Goal: Communication & Community: Share content

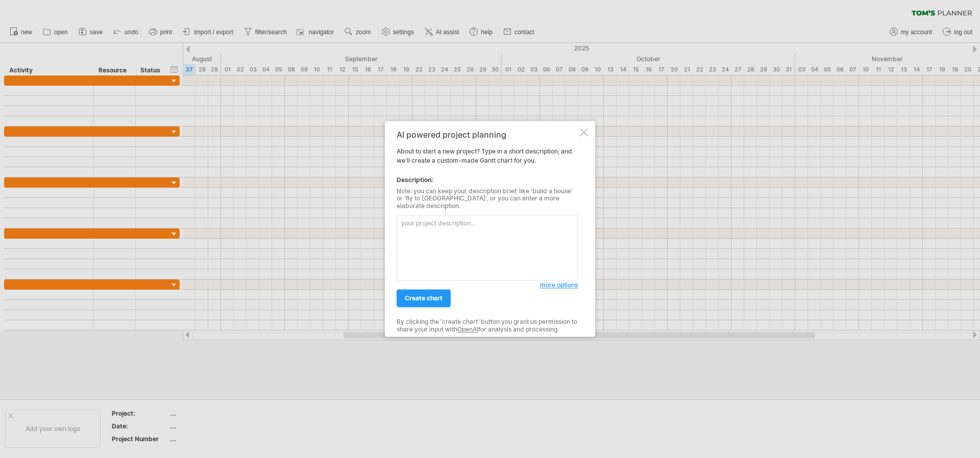
click at [560, 283] on span "more options" at bounding box center [559, 286] width 38 height 8
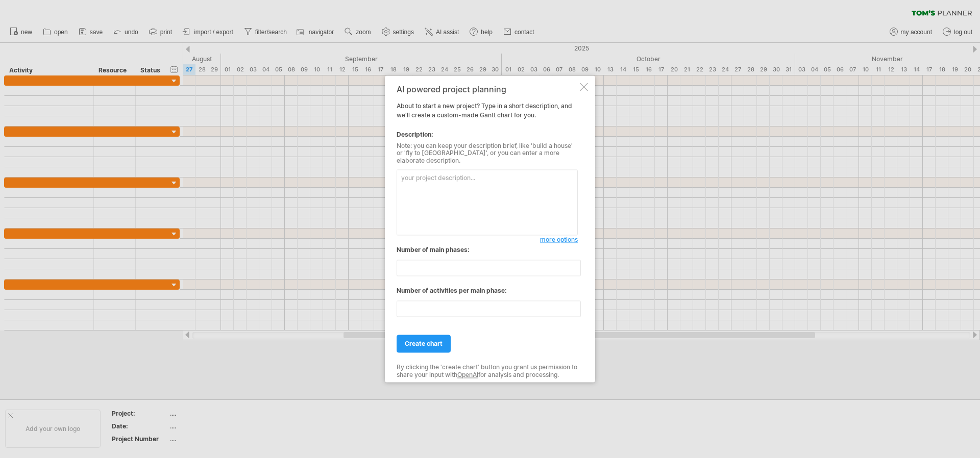
click at [584, 89] on div at bounding box center [584, 87] width 8 height 8
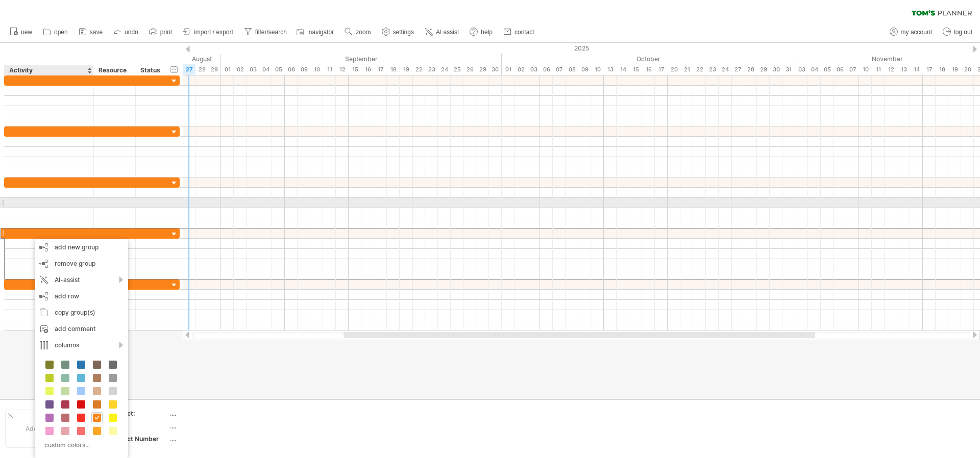
click at [77, 202] on div at bounding box center [49, 203] width 79 height 10
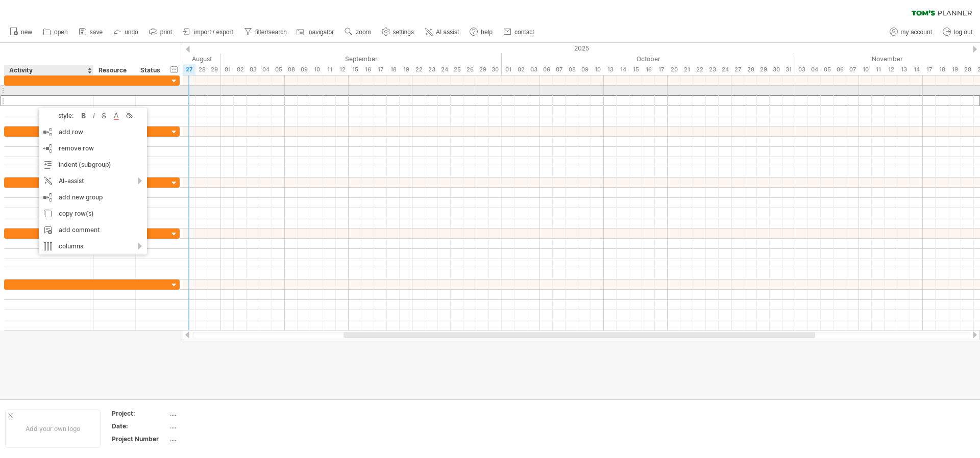
click at [40, 91] on div at bounding box center [49, 91] width 79 height 10
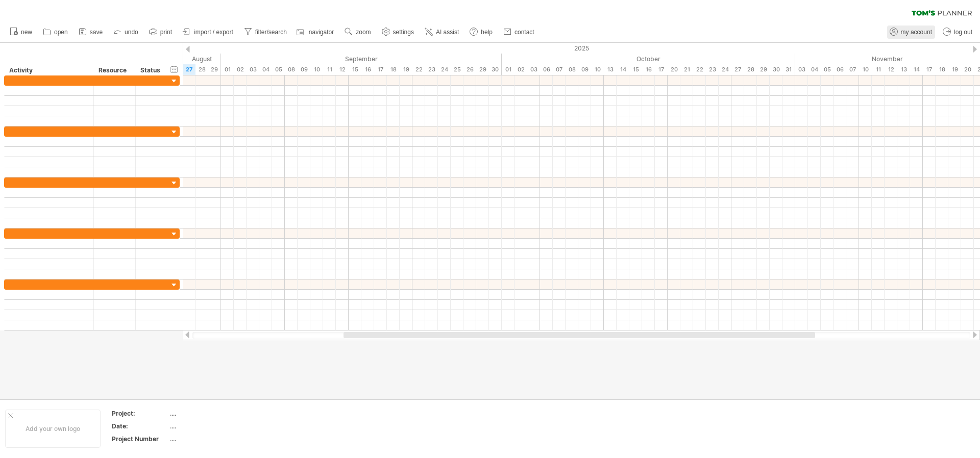
click at [914, 33] on span "my account" at bounding box center [916, 32] width 31 height 7
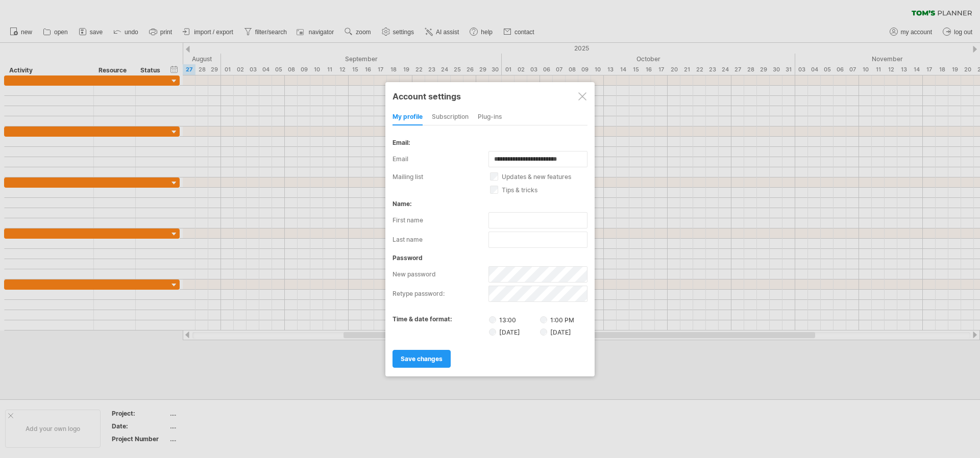
click at [583, 96] on div at bounding box center [582, 96] width 8 height 8
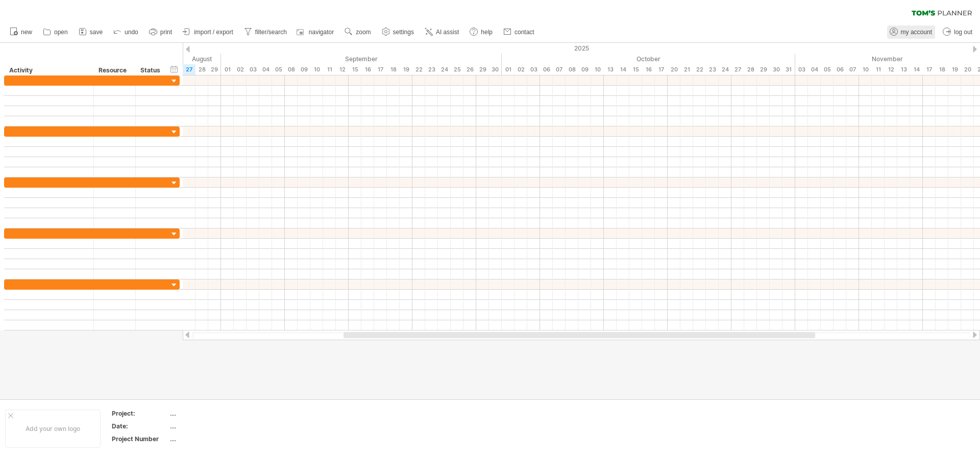
click at [914, 32] on span "my account" at bounding box center [916, 32] width 31 height 7
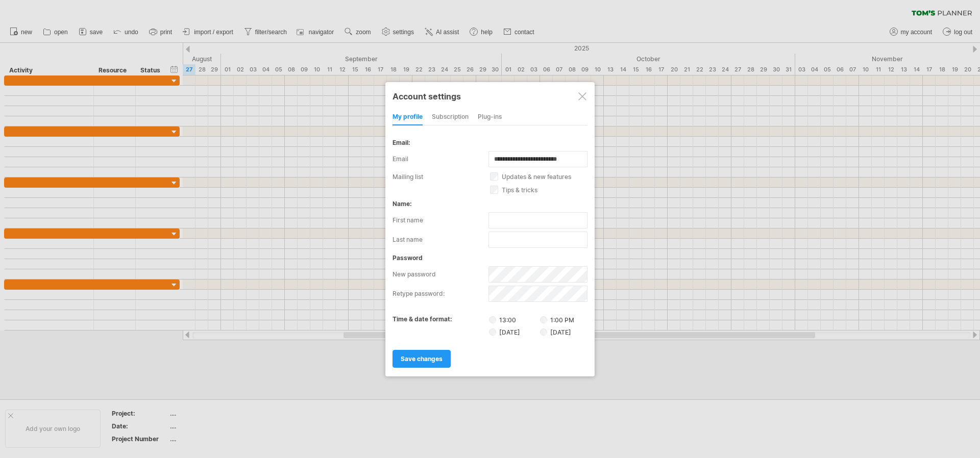
click at [444, 114] on div "subscription" at bounding box center [450, 117] width 37 height 16
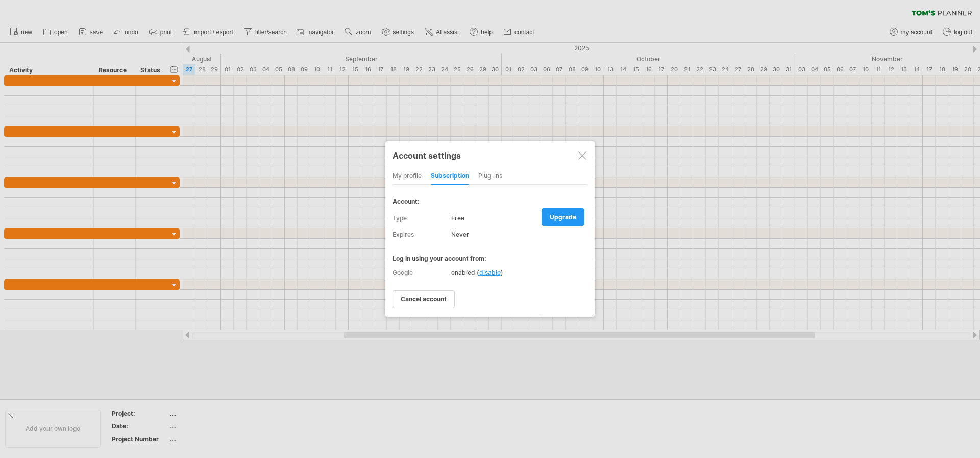
drag, startPoint x: 584, startPoint y: 158, endPoint x: 567, endPoint y: 160, distance: 17.0
click at [584, 158] on div at bounding box center [582, 156] width 8 height 8
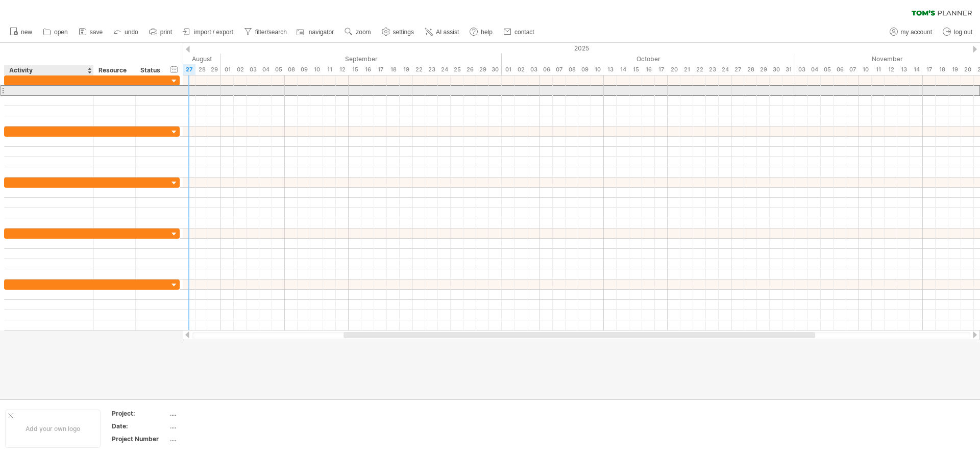
click at [36, 92] on div at bounding box center [49, 91] width 79 height 10
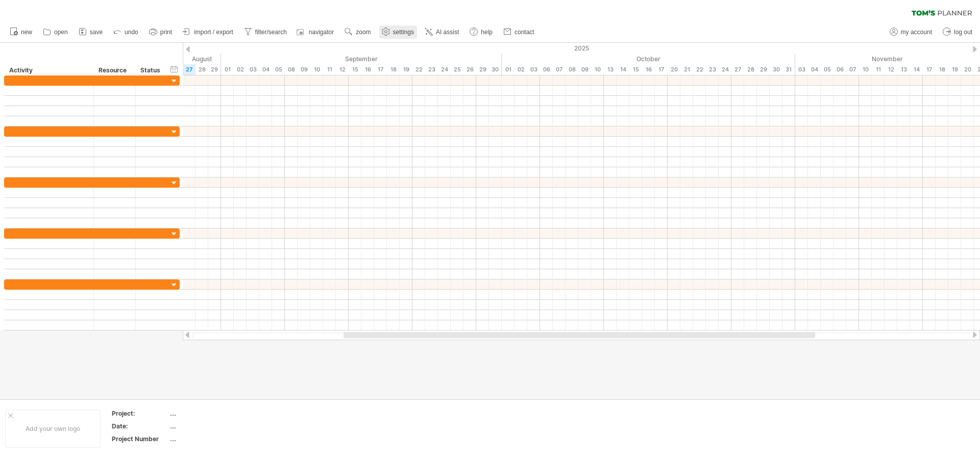
click at [394, 31] on span "settings" at bounding box center [403, 32] width 21 height 7
select select "*"
select select "**"
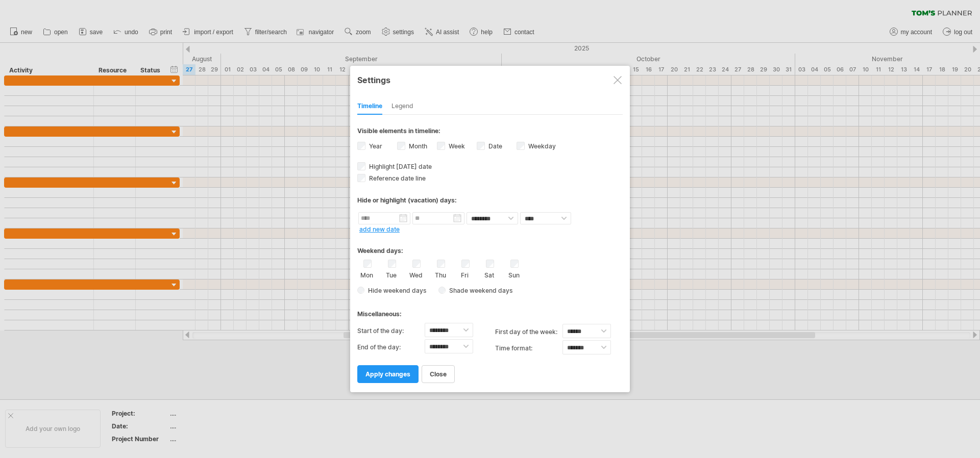
click at [615, 83] on div at bounding box center [617, 80] width 8 height 8
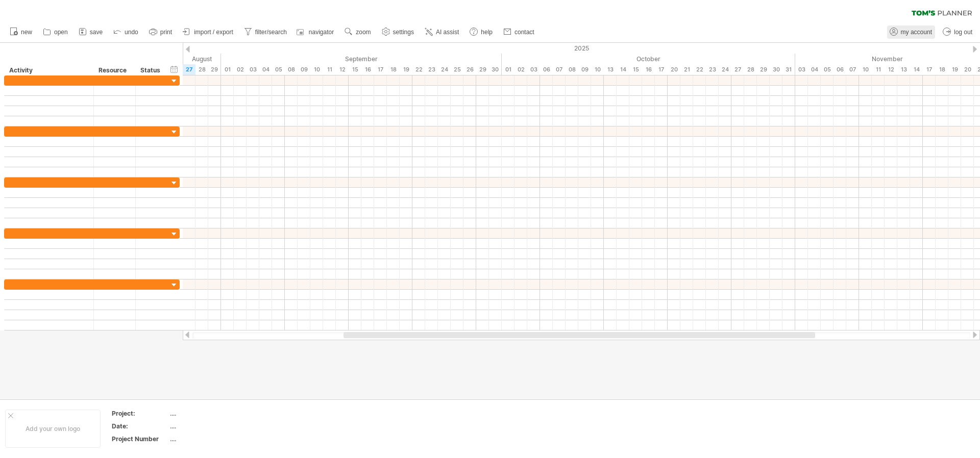
click at [925, 35] on span "my account" at bounding box center [916, 32] width 31 height 7
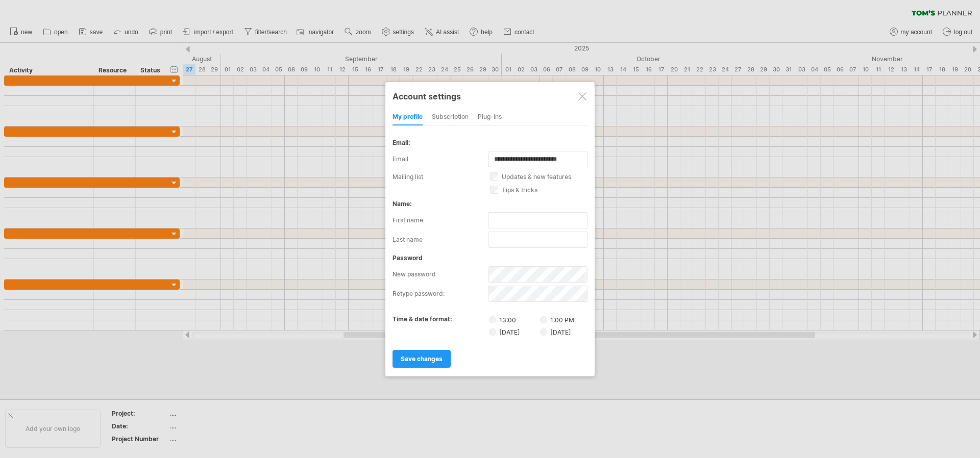
click at [464, 115] on div "subscription" at bounding box center [450, 117] width 37 height 16
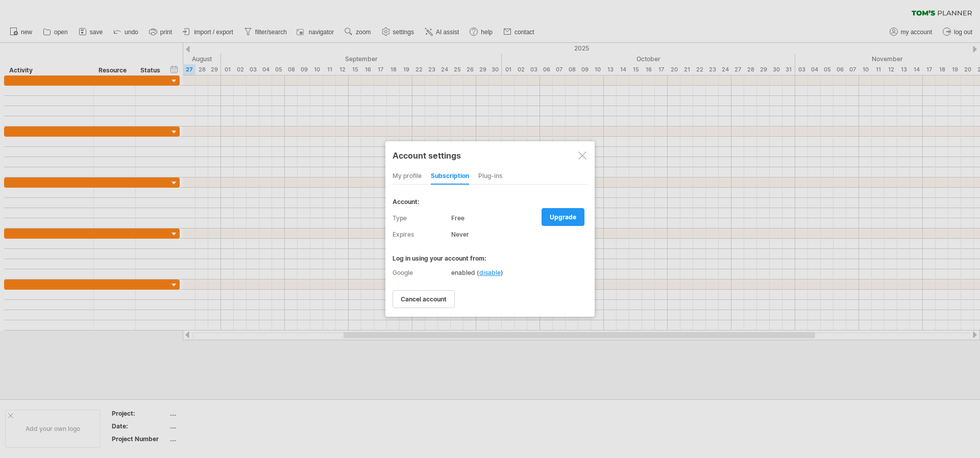
click at [506, 169] on div "my profile subscription Plug-ins subscription members charts" at bounding box center [489, 176] width 195 height 16
click at [498, 174] on div "Plug-ins" at bounding box center [490, 176] width 24 height 16
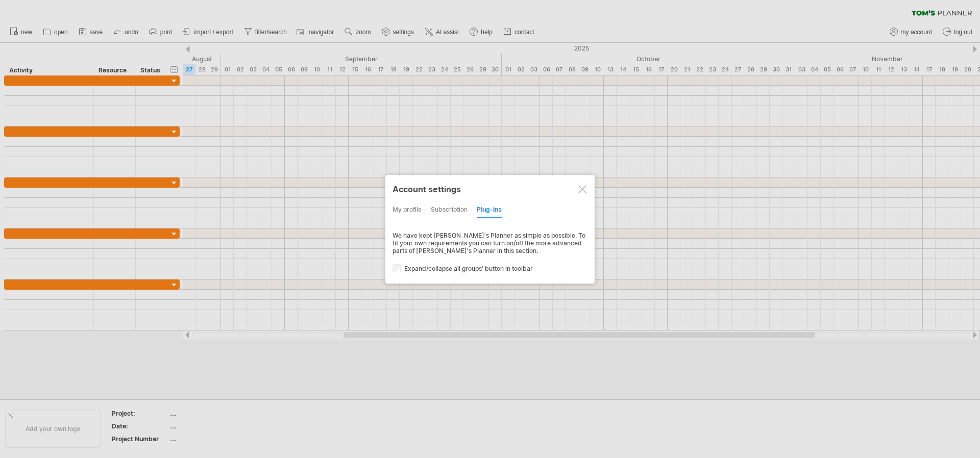
click at [584, 186] on div at bounding box center [582, 189] width 8 height 8
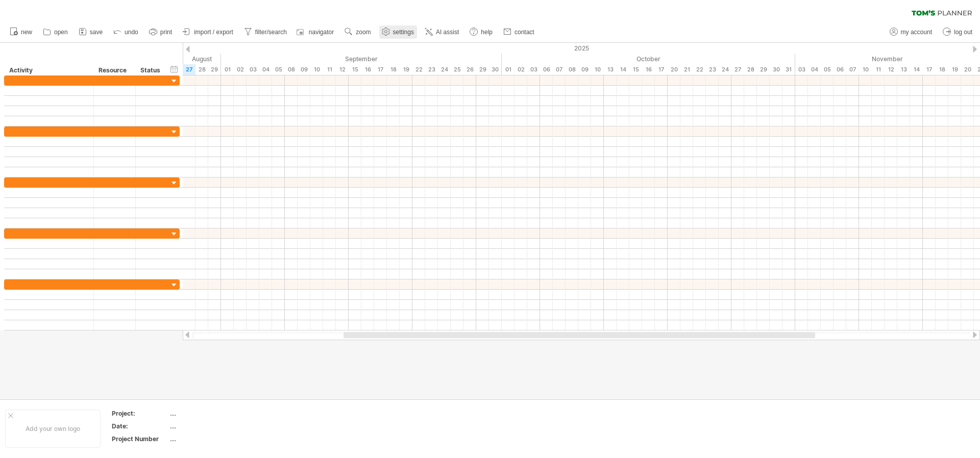
click at [412, 32] on span "settings" at bounding box center [403, 32] width 21 height 7
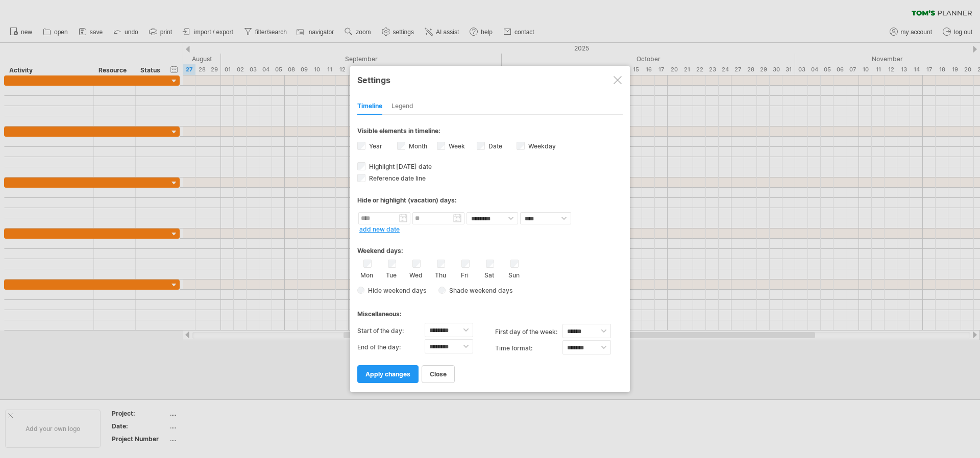
click at [614, 82] on div at bounding box center [617, 80] width 8 height 8
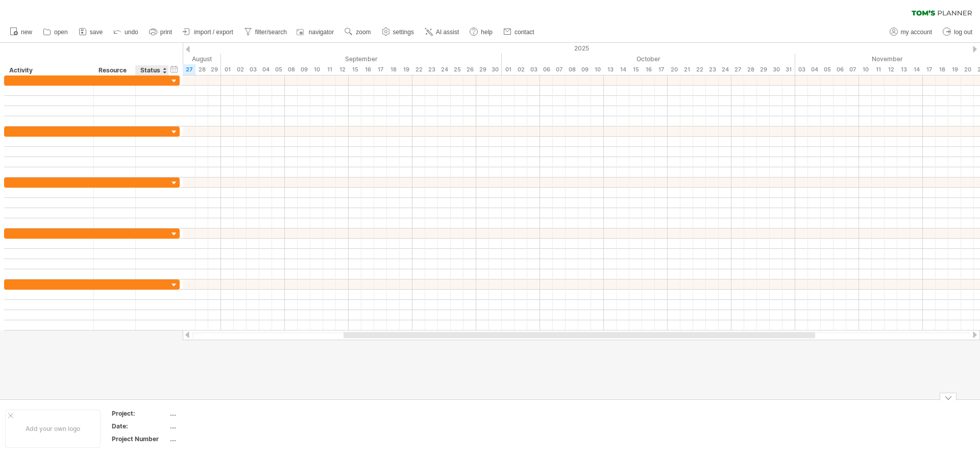
click at [176, 414] on div "...." at bounding box center [213, 413] width 86 height 9
type input "**********"
click at [180, 427] on div "...." at bounding box center [213, 426] width 86 height 9
click at [176, 438] on div "...." at bounding box center [213, 439] width 86 height 9
type input "*****"
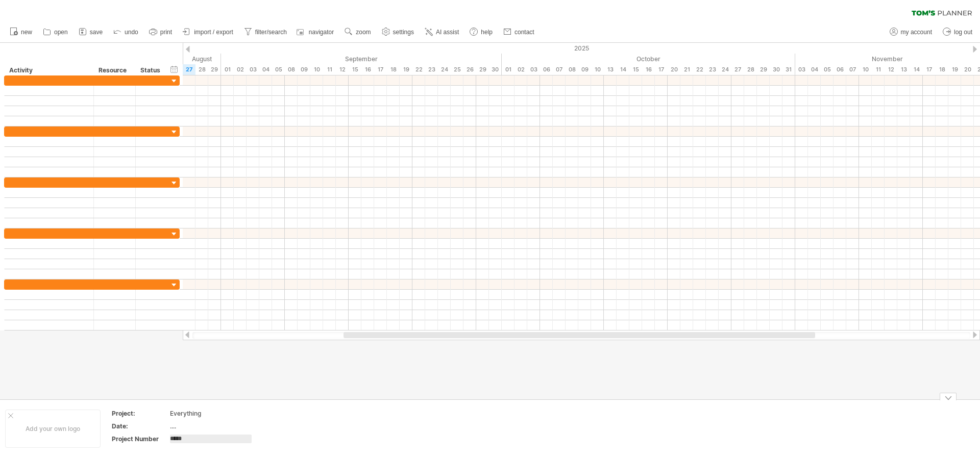
click at [179, 425] on div "...." at bounding box center [213, 426] width 86 height 9
type input "********"
click at [176, 410] on div "Everything" at bounding box center [213, 413] width 86 height 9
click at [11, 416] on div at bounding box center [10, 415] width 5 height 5
click at [95, 31] on span "save" at bounding box center [96, 32] width 13 height 7
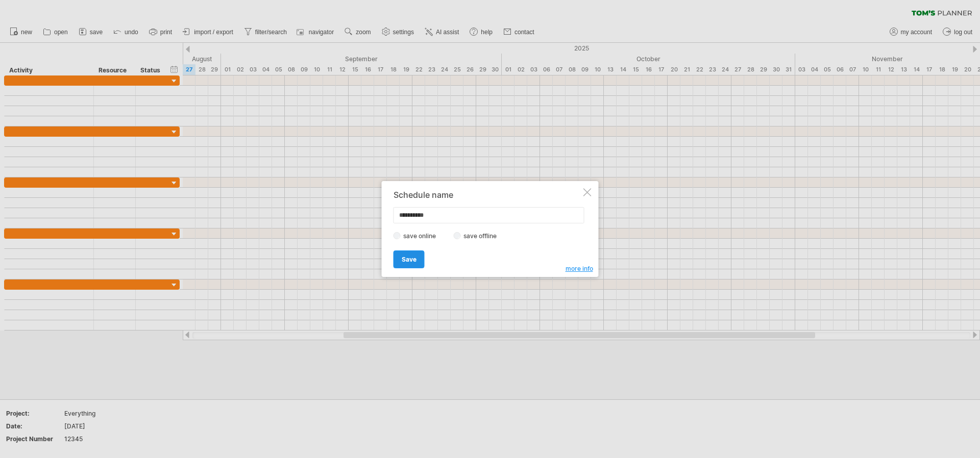
type input "**********"
click at [413, 258] on span "Save" at bounding box center [409, 260] width 15 height 8
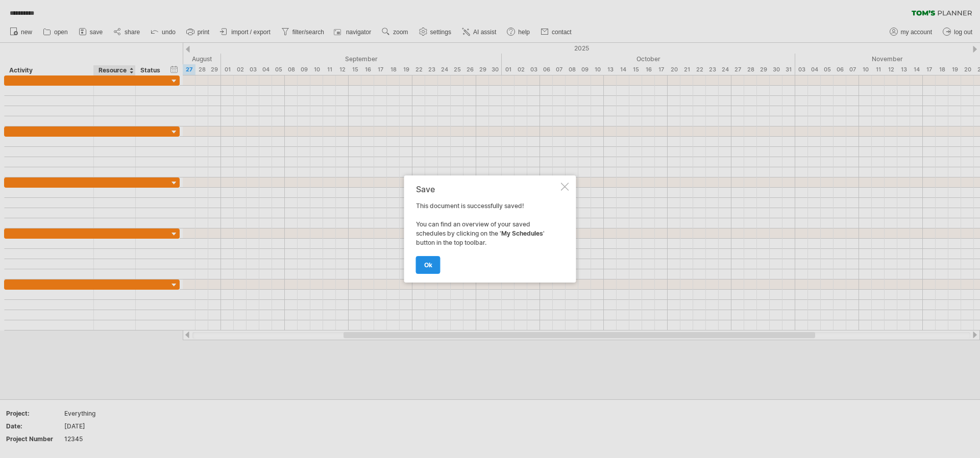
click at [427, 268] on span "ok" at bounding box center [428, 265] width 8 height 8
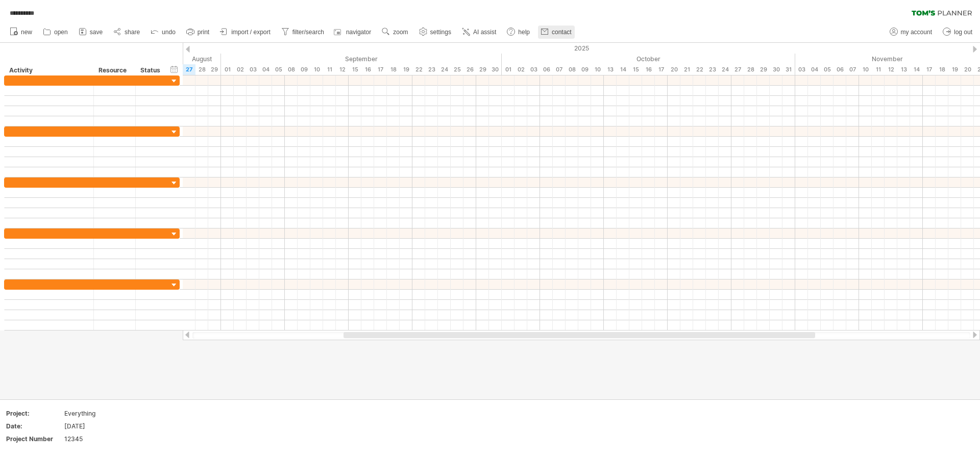
click at [563, 32] on span "contact" at bounding box center [562, 32] width 20 height 7
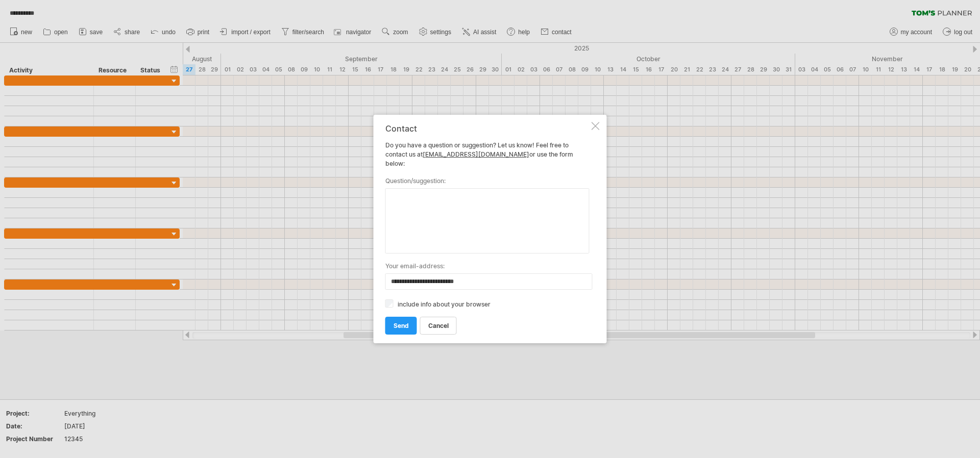
click at [594, 130] on div at bounding box center [595, 126] width 8 height 8
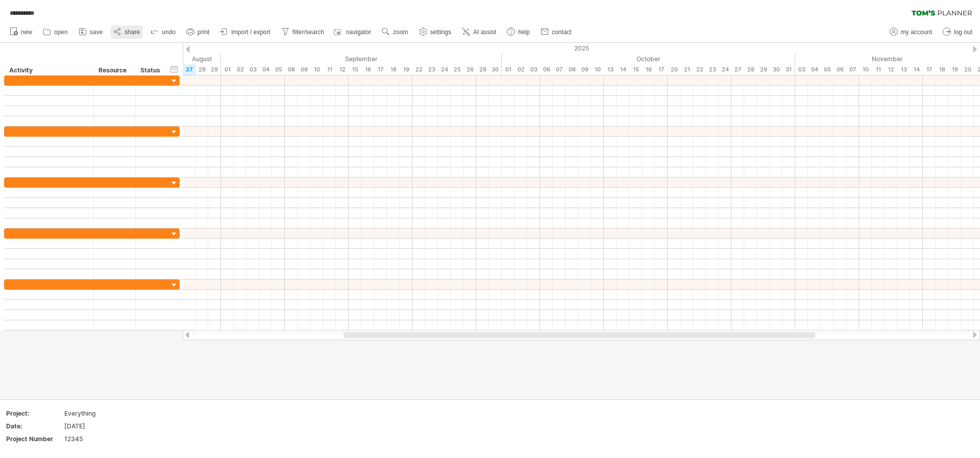
click at [133, 35] on span "share" at bounding box center [132, 32] width 15 height 7
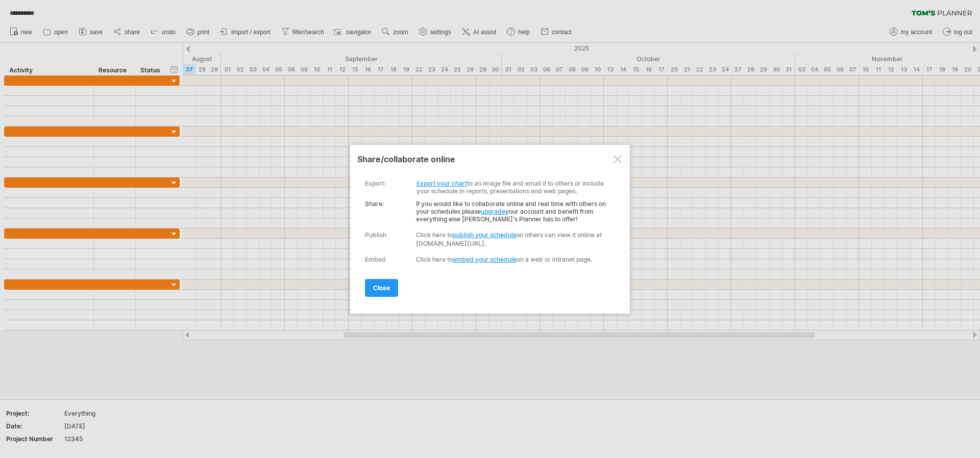
click at [495, 211] on link "upgrade" at bounding box center [493, 212] width 24 height 8
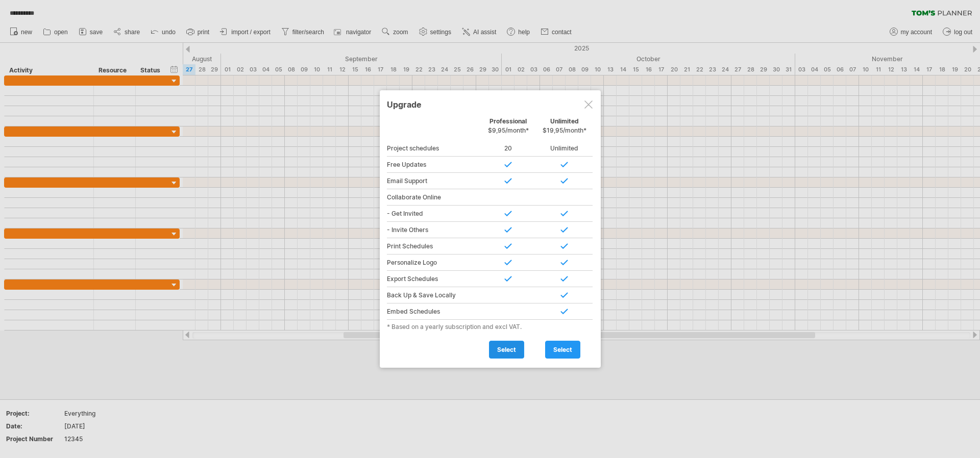
click at [504, 352] on span "select" at bounding box center [506, 350] width 19 height 8
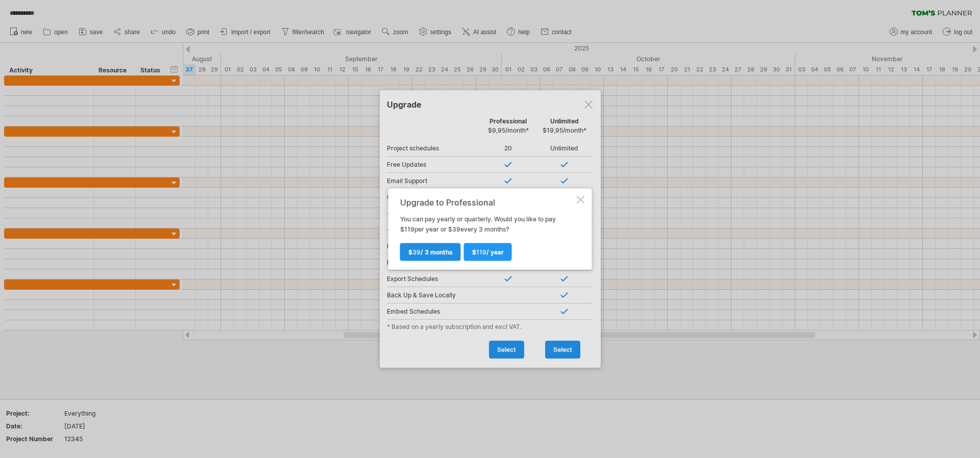
click at [446, 254] on span "$ 39 / 3 months" at bounding box center [430, 253] width 44 height 8
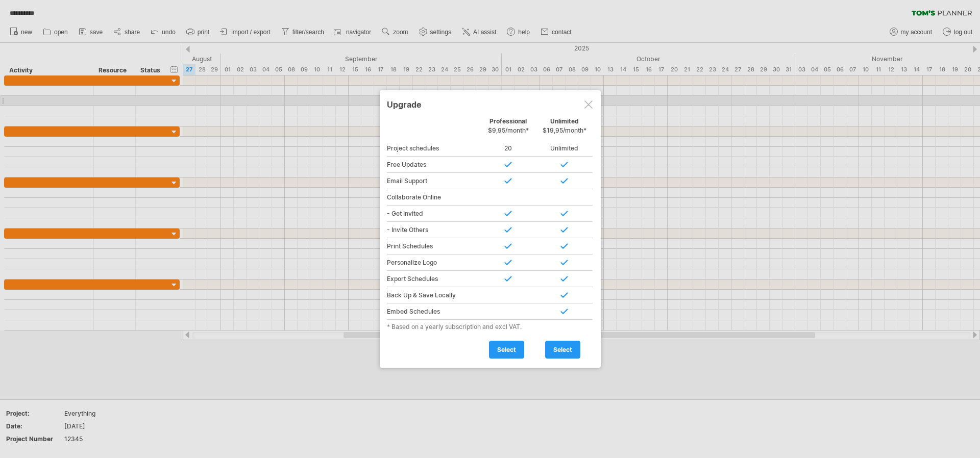
click at [591, 105] on div at bounding box center [588, 105] width 8 height 8
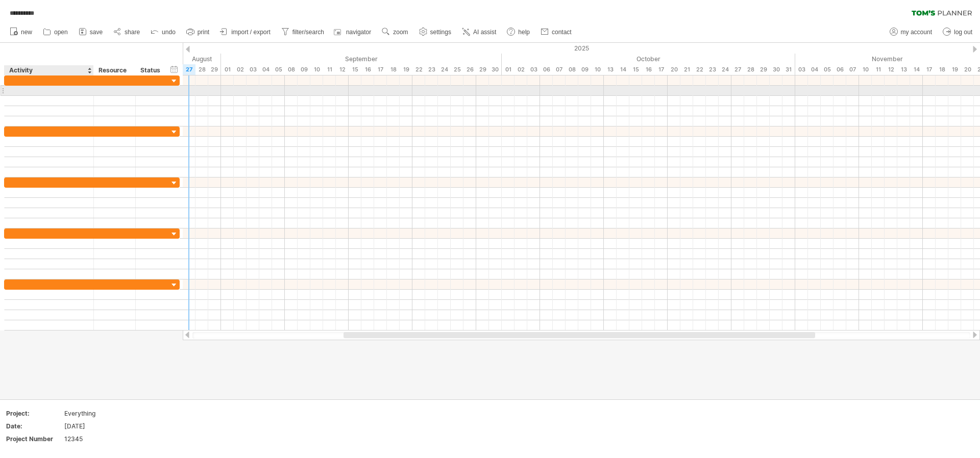
click at [29, 93] on div at bounding box center [49, 91] width 79 height 10
type input "****"
drag, startPoint x: 240, startPoint y: 90, endPoint x: 277, endPoint y: 92, distance: 36.8
click at [278, 91] on div at bounding box center [581, 91] width 797 height 10
click at [222, 92] on div at bounding box center [581, 91] width 797 height 10
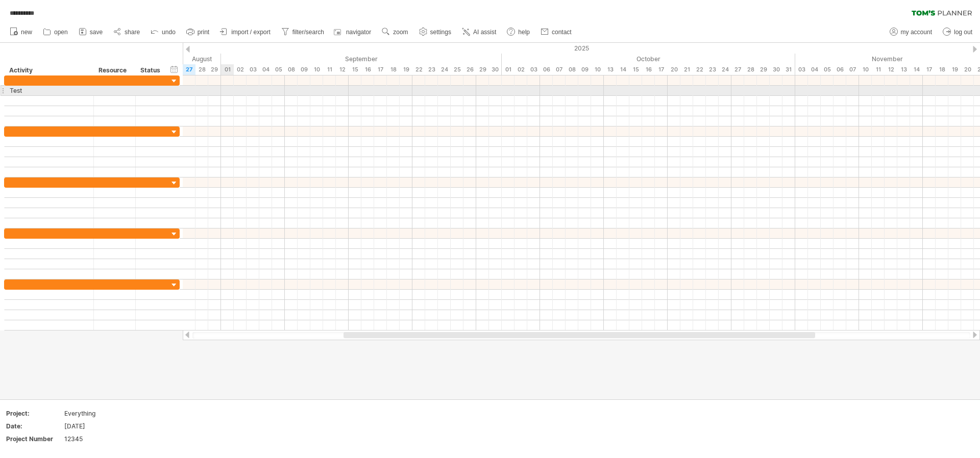
click at [225, 90] on div at bounding box center [581, 91] width 797 height 10
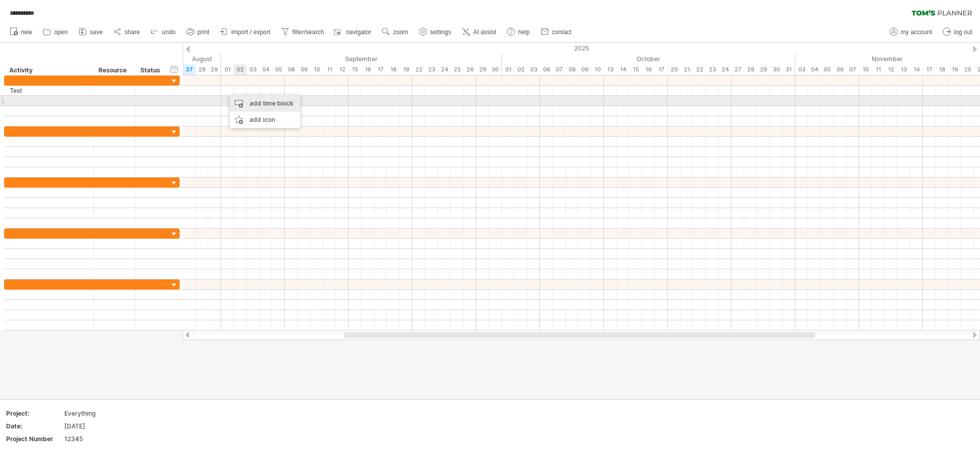
click at [257, 100] on div "add time block" at bounding box center [265, 103] width 70 height 16
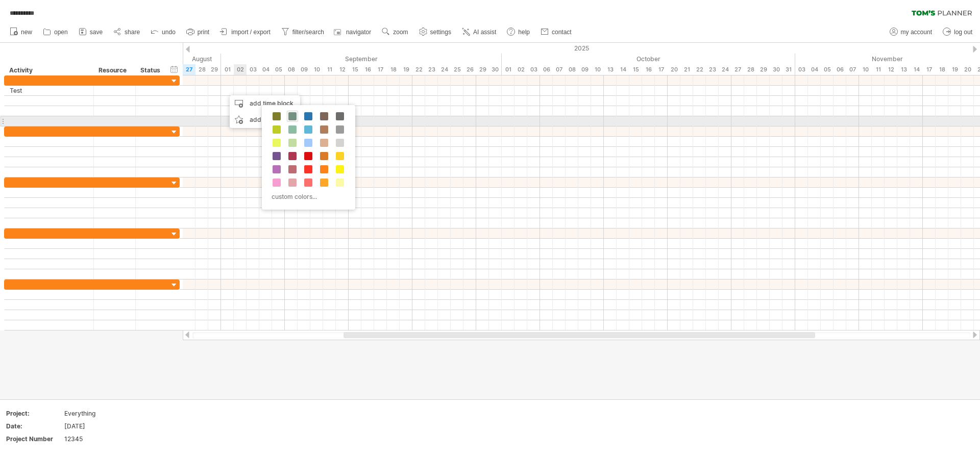
click at [292, 119] on span at bounding box center [292, 116] width 8 height 8
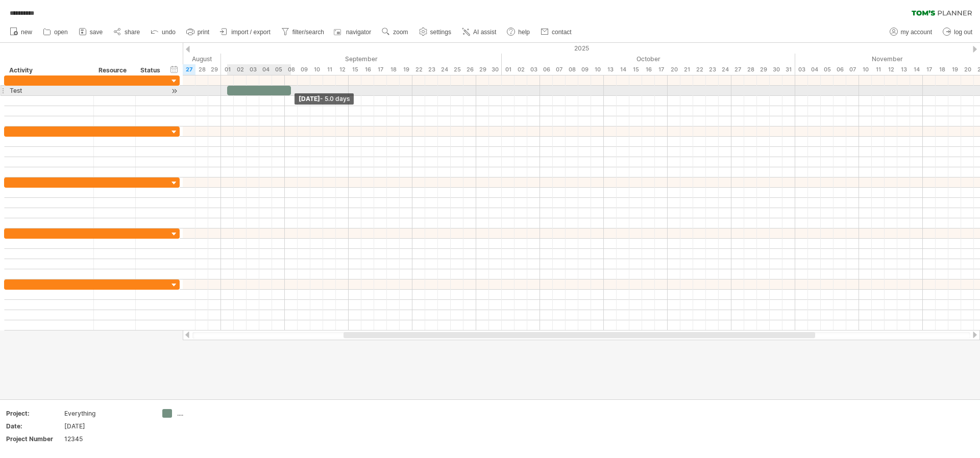
drag, startPoint x: 238, startPoint y: 93, endPoint x: 289, endPoint y: 93, distance: 51.0
click at [289, 93] on span at bounding box center [291, 91] width 4 height 10
drag, startPoint x: 288, startPoint y: 92, endPoint x: 283, endPoint y: 91, distance: 5.6
click at [283, 91] on span at bounding box center [285, 91] width 4 height 10
drag, startPoint x: 226, startPoint y: 92, endPoint x: 221, endPoint y: 91, distance: 5.2
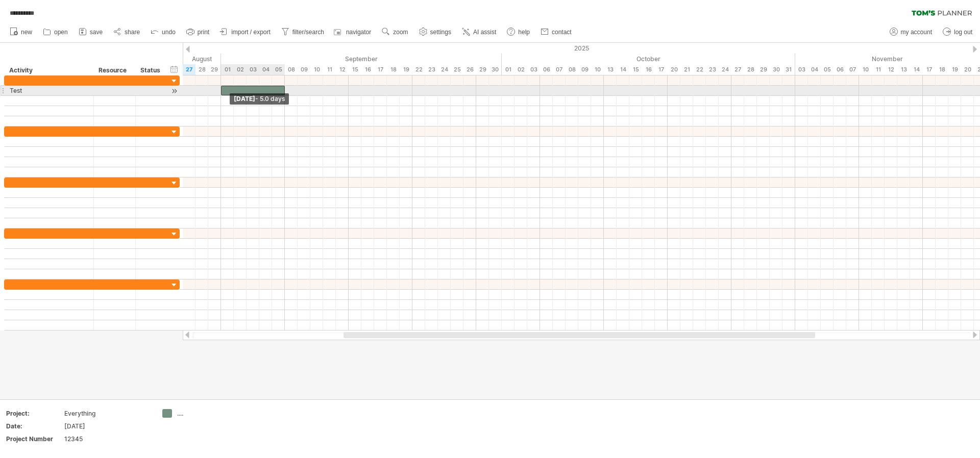
click at [221, 91] on span at bounding box center [221, 91] width 4 height 10
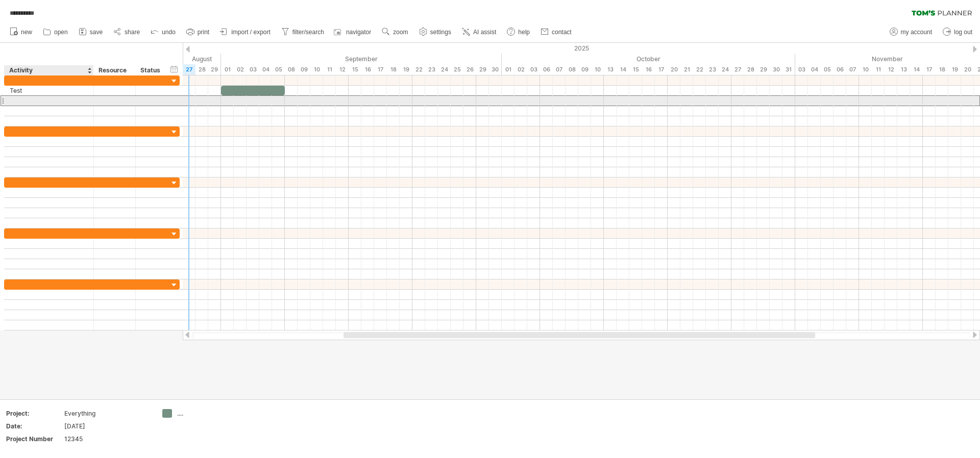
click at [31, 102] on div at bounding box center [49, 101] width 79 height 10
click at [31, 102] on input "text" at bounding box center [49, 101] width 79 height 10
type input "******"
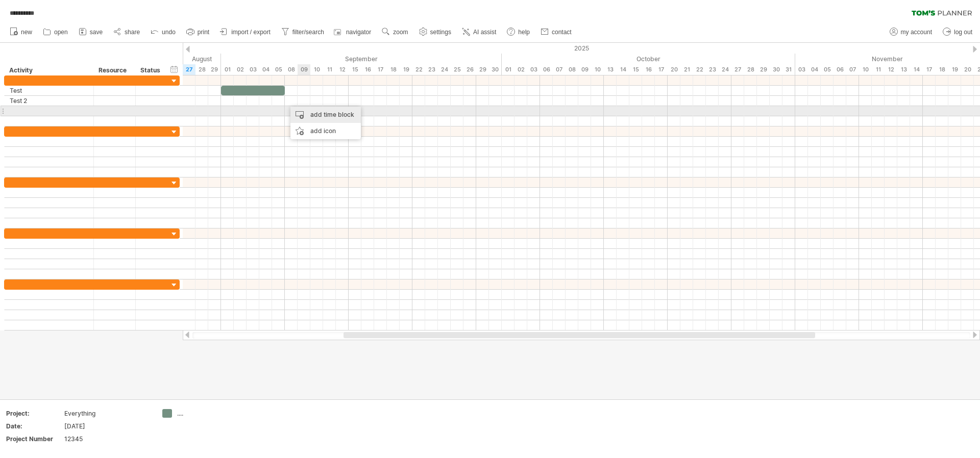
click at [333, 113] on div "add time block" at bounding box center [325, 115] width 70 height 16
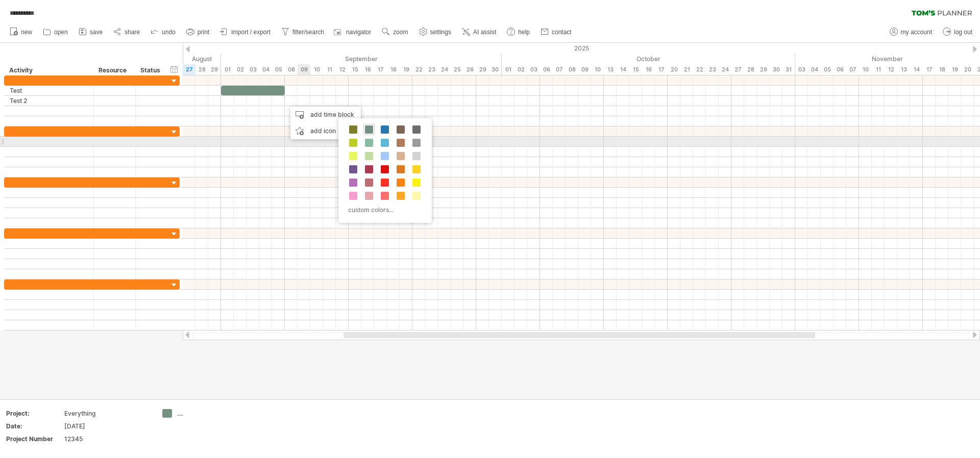
click at [356, 140] on span at bounding box center [353, 143] width 8 height 8
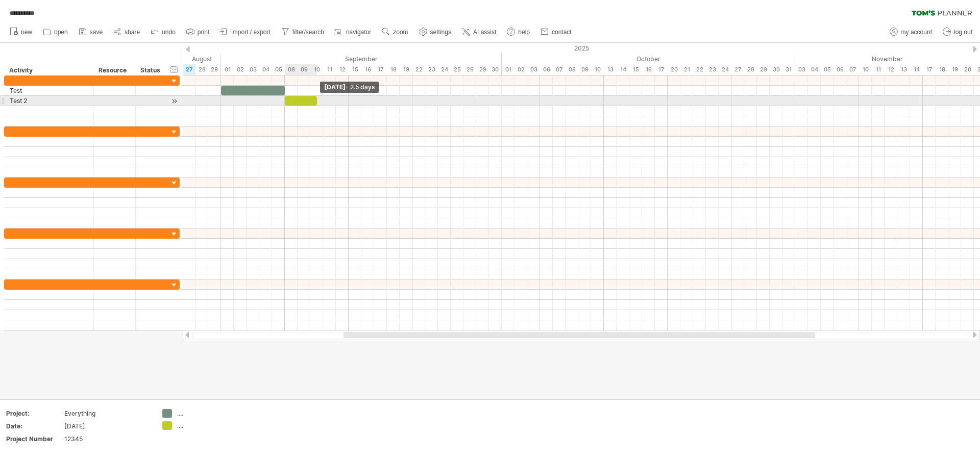
drag, startPoint x: 298, startPoint y: 101, endPoint x: 314, endPoint y: 101, distance: 16.8
click at [315, 101] on span at bounding box center [317, 101] width 4 height 10
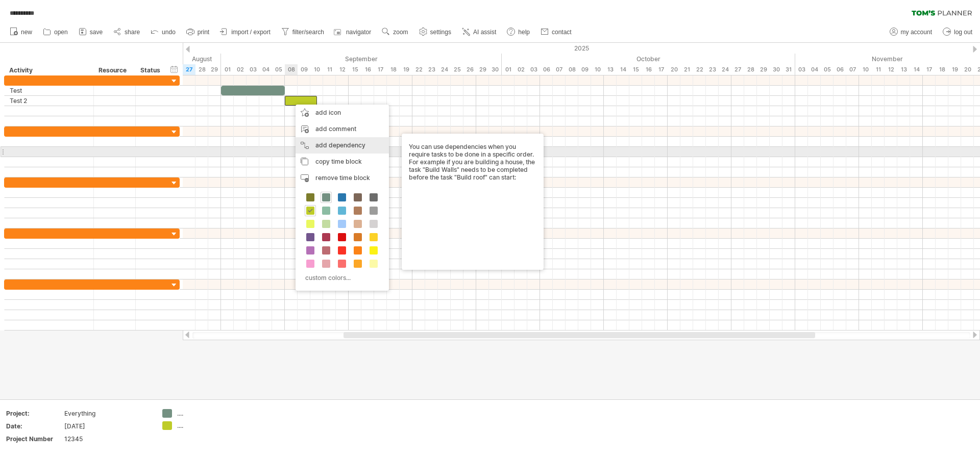
click at [347, 148] on div "add dependency You can use dependencies when you require tasks to be done in a …" at bounding box center [341, 145] width 93 height 16
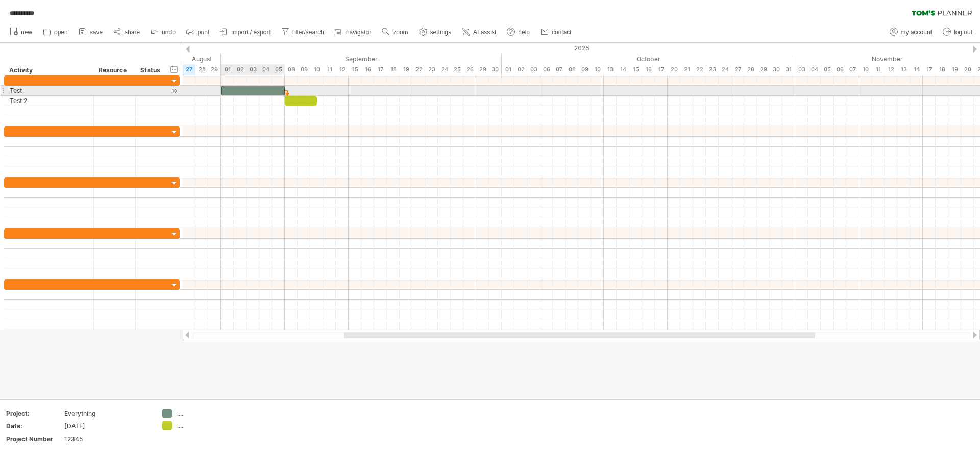
click at [266, 92] on div at bounding box center [253, 91] width 64 height 10
drag, startPoint x: 232, startPoint y: 92, endPoint x: 244, endPoint y: 92, distance: 12.8
click at [244, 92] on div at bounding box center [266, 91] width 64 height 10
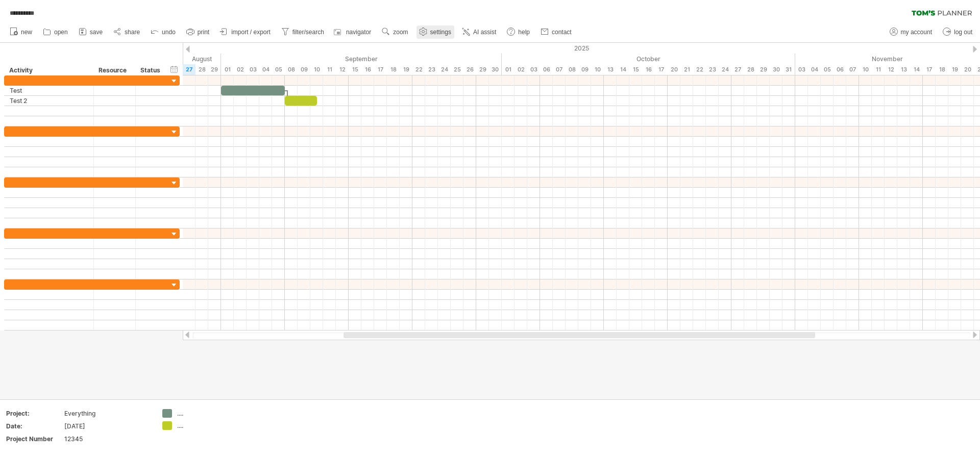
click at [448, 37] on link "settings" at bounding box center [435, 32] width 38 height 13
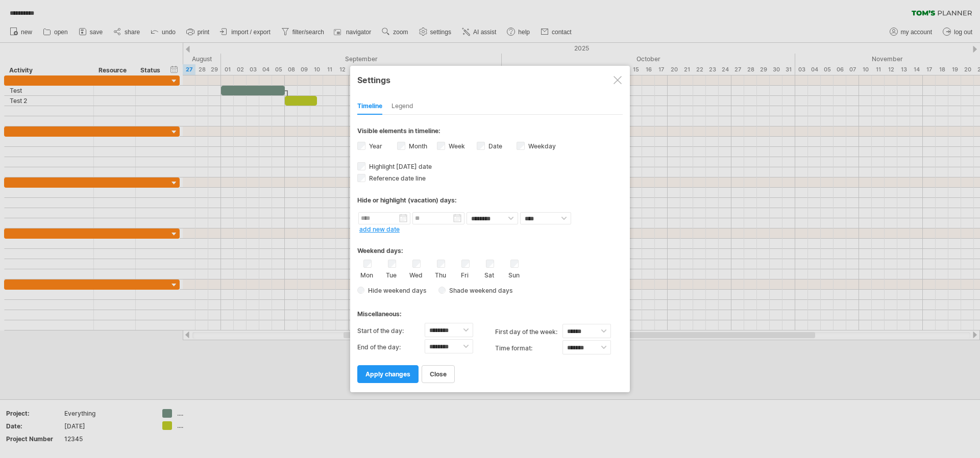
click at [621, 80] on div at bounding box center [617, 80] width 8 height 8
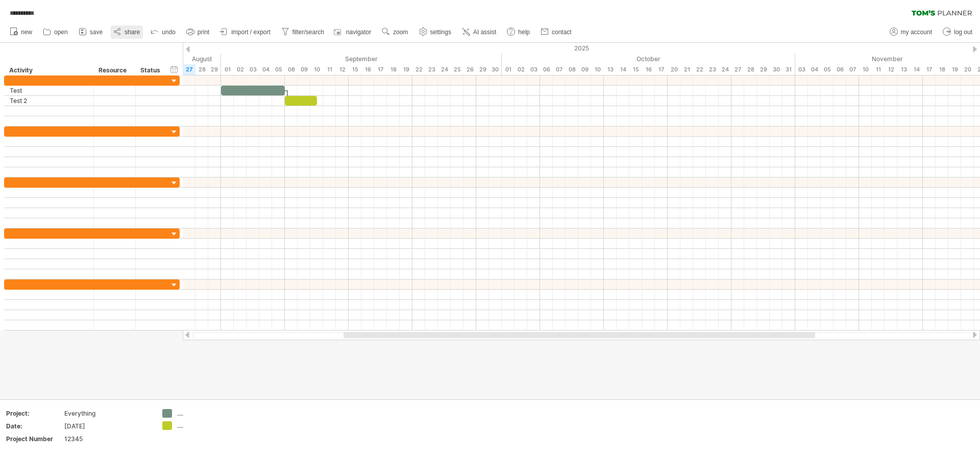
click at [128, 31] on span "share" at bounding box center [132, 32] width 15 height 7
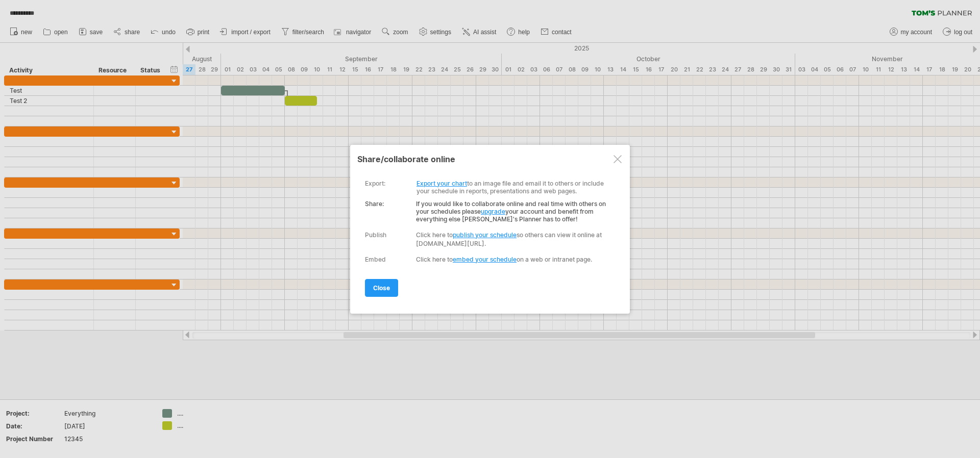
click at [500, 212] on link "upgrade" at bounding box center [493, 212] width 24 height 8
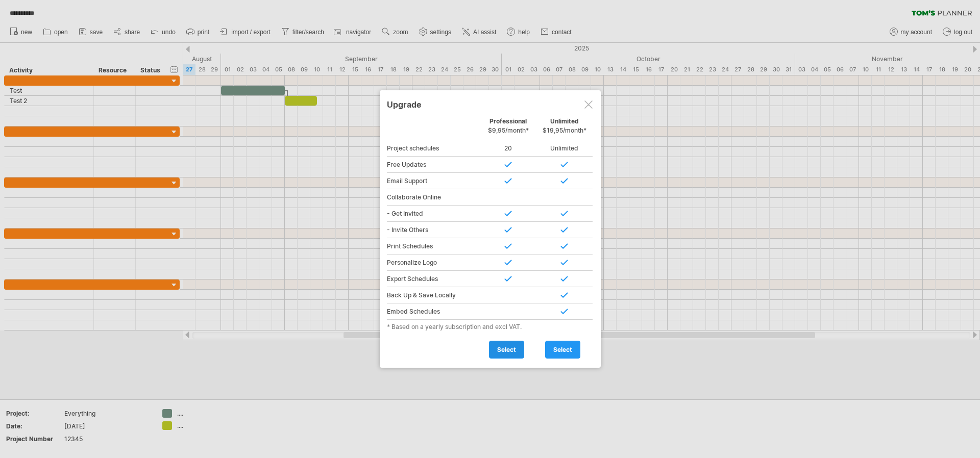
click at [509, 352] on span "select" at bounding box center [506, 350] width 19 height 8
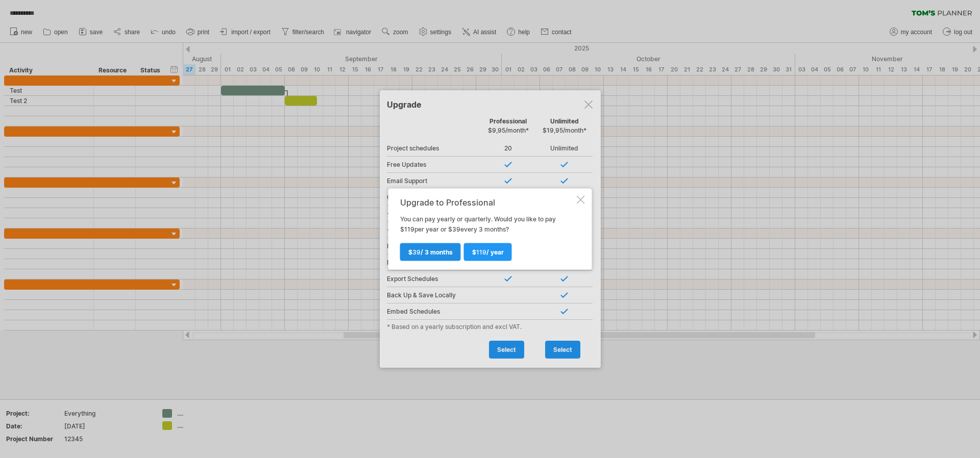
click at [441, 255] on span "$ 39 / 3 months" at bounding box center [430, 253] width 44 height 8
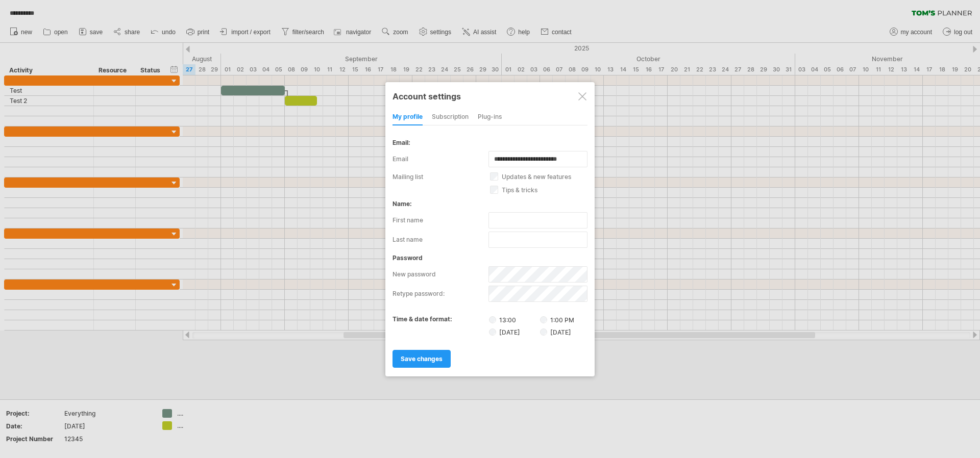
click at [582, 94] on div at bounding box center [582, 96] width 8 height 8
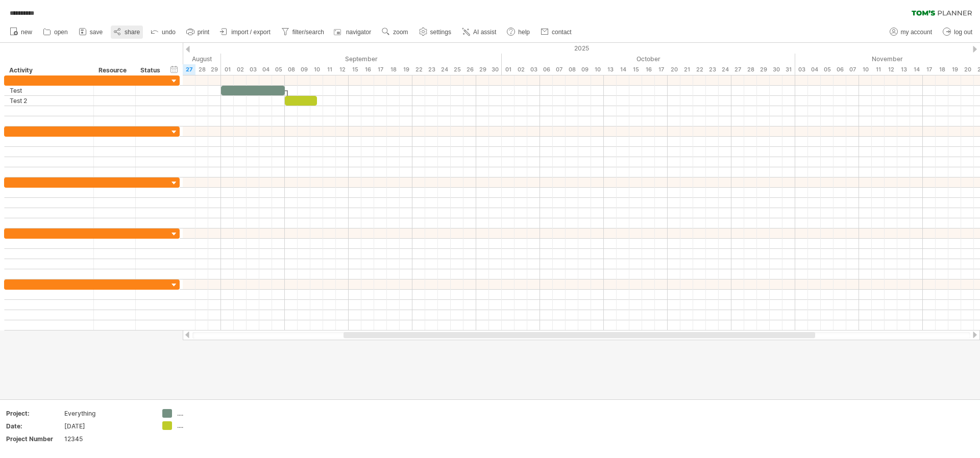
click at [124, 33] on link "share" at bounding box center [127, 32] width 32 height 13
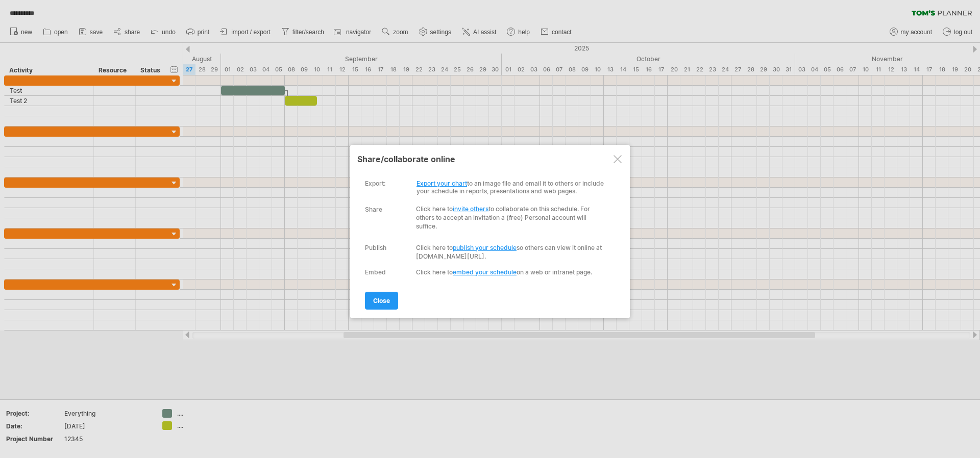
click at [475, 208] on link "invite others" at bounding box center [471, 209] width 36 height 8
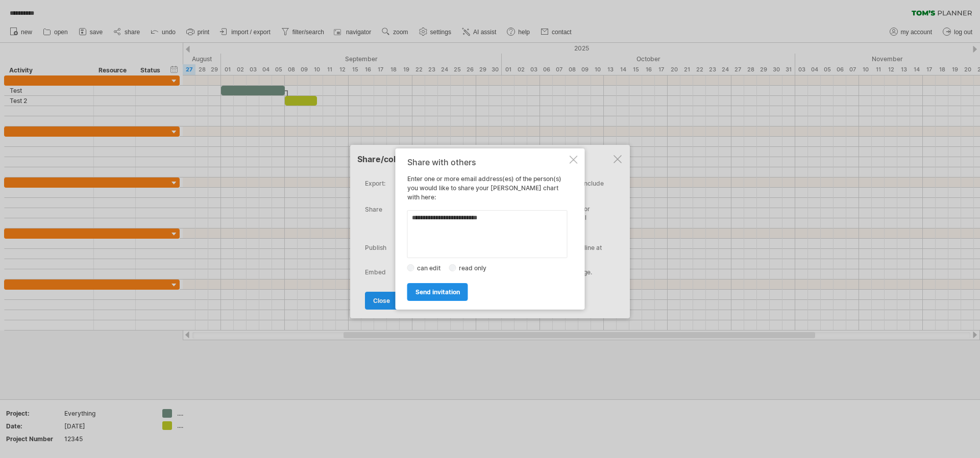
type textarea "**********"
click at [428, 289] on span "send invitation" at bounding box center [437, 292] width 44 height 8
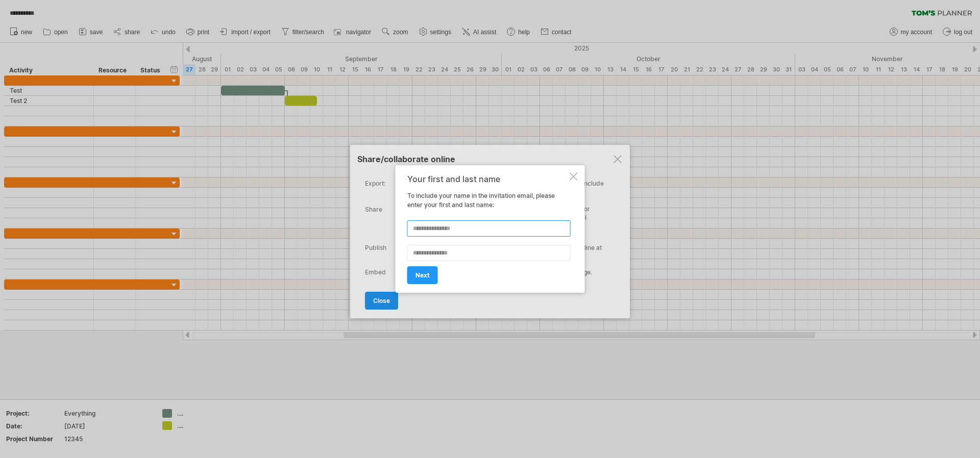
click at [452, 230] on input "text" at bounding box center [488, 228] width 163 height 16
type input "*****"
type input "*******"
click at [433, 273] on link "next" at bounding box center [422, 275] width 31 height 18
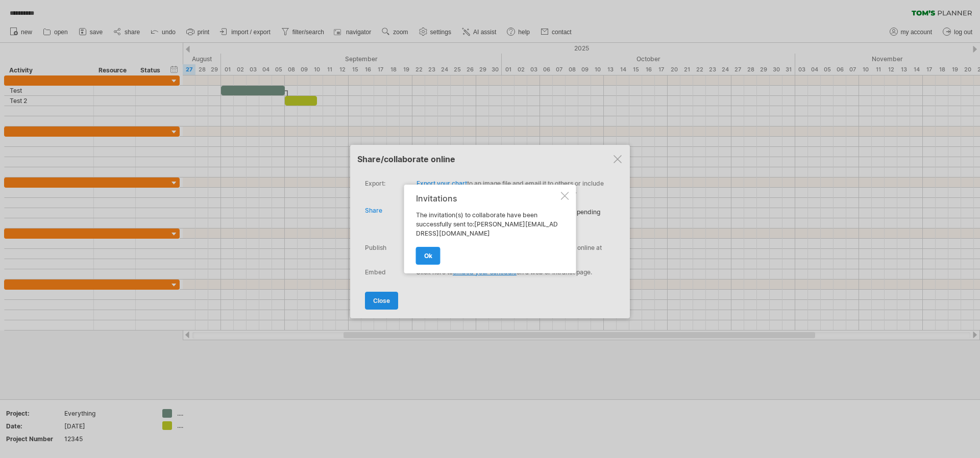
click at [432, 257] on link "ok" at bounding box center [428, 256] width 24 height 18
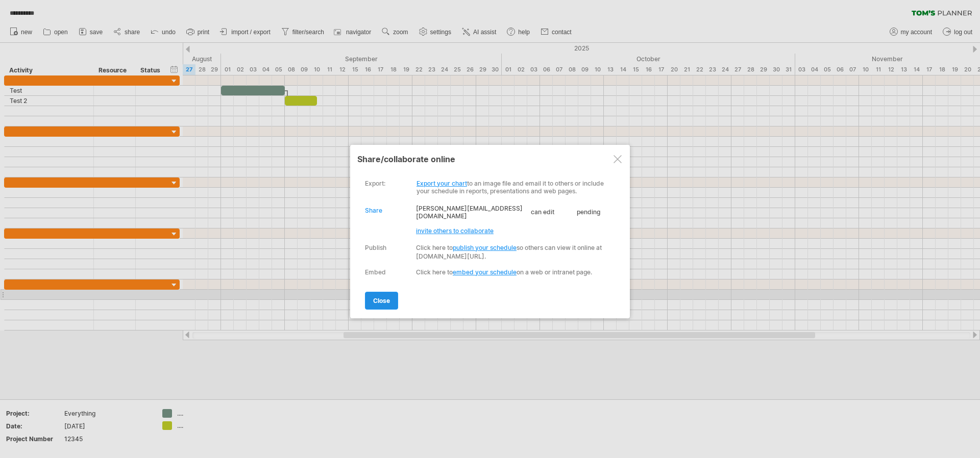
click at [382, 297] on span "close" at bounding box center [381, 301] width 17 height 8
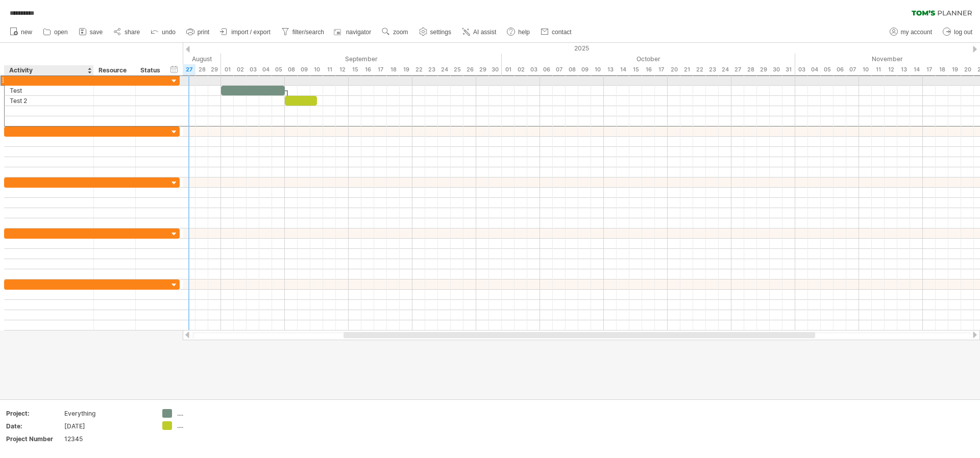
click at [33, 84] on div at bounding box center [49, 81] width 79 height 10
click at [0, 0] on input "text" at bounding box center [0, 0] width 0 height 0
type input "*******"
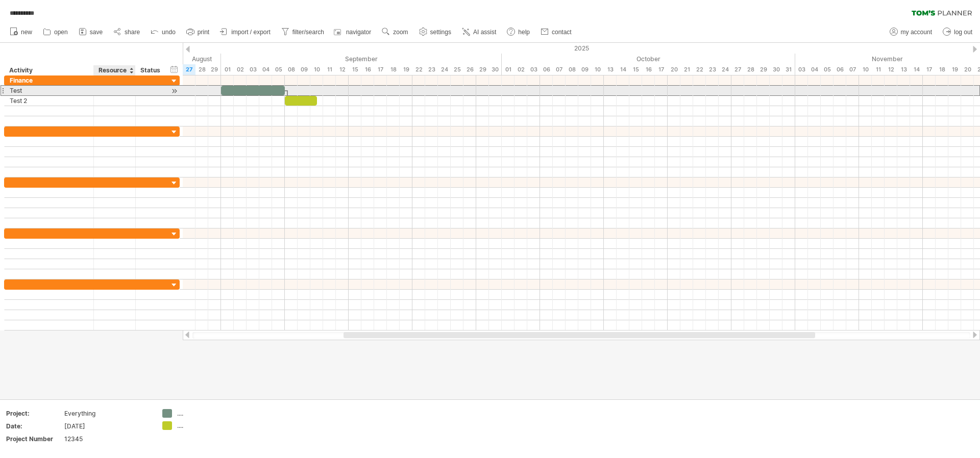
click at [50, 94] on div "Test" at bounding box center [49, 91] width 79 height 10
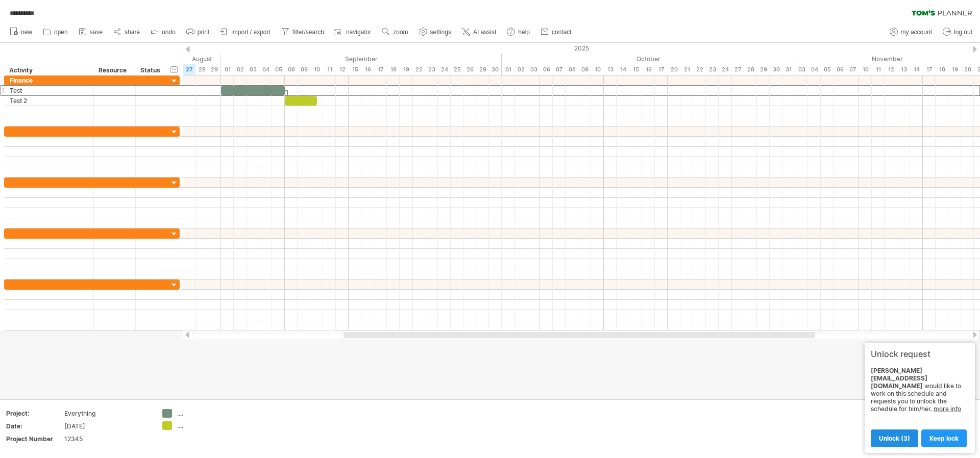
click at [899, 440] on span "unlock (3)" at bounding box center [894, 439] width 31 height 8
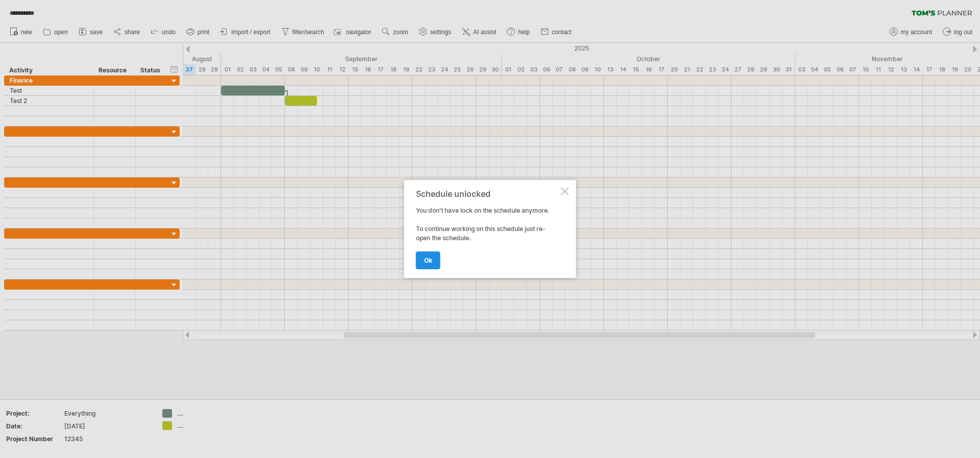
click at [428, 264] on span "ok" at bounding box center [428, 261] width 8 height 8
